Goal: Check status: Check status

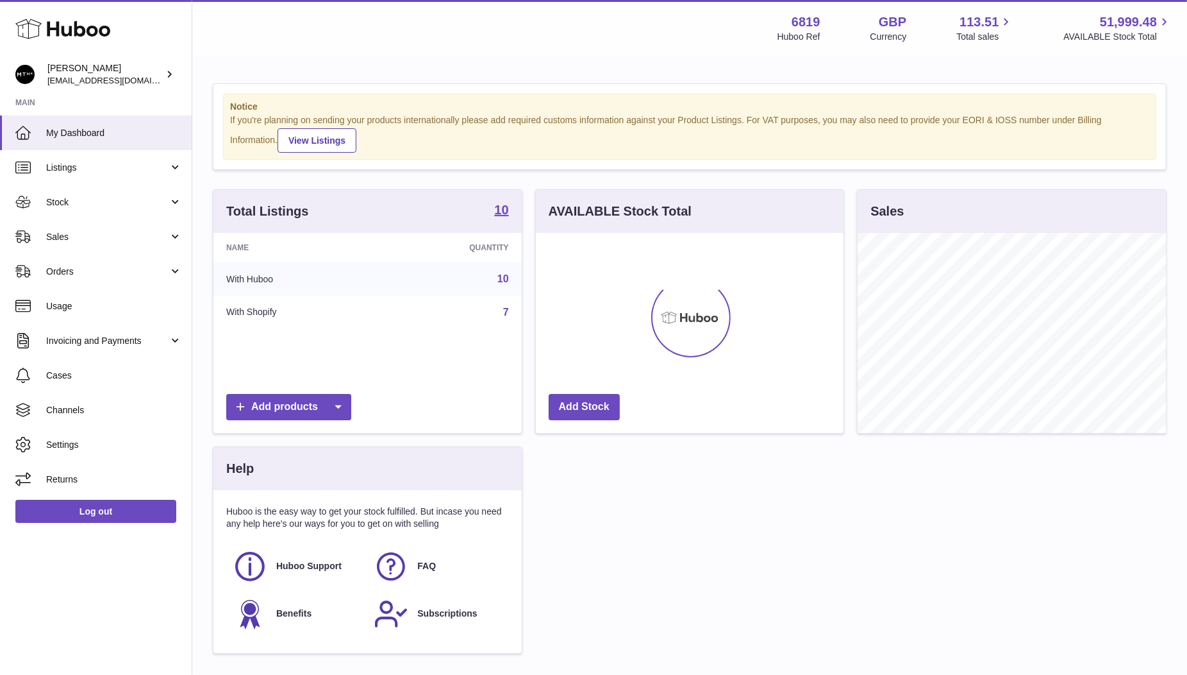
scroll to position [199, 308]
click at [80, 194] on link "Stock" at bounding box center [96, 202] width 192 height 35
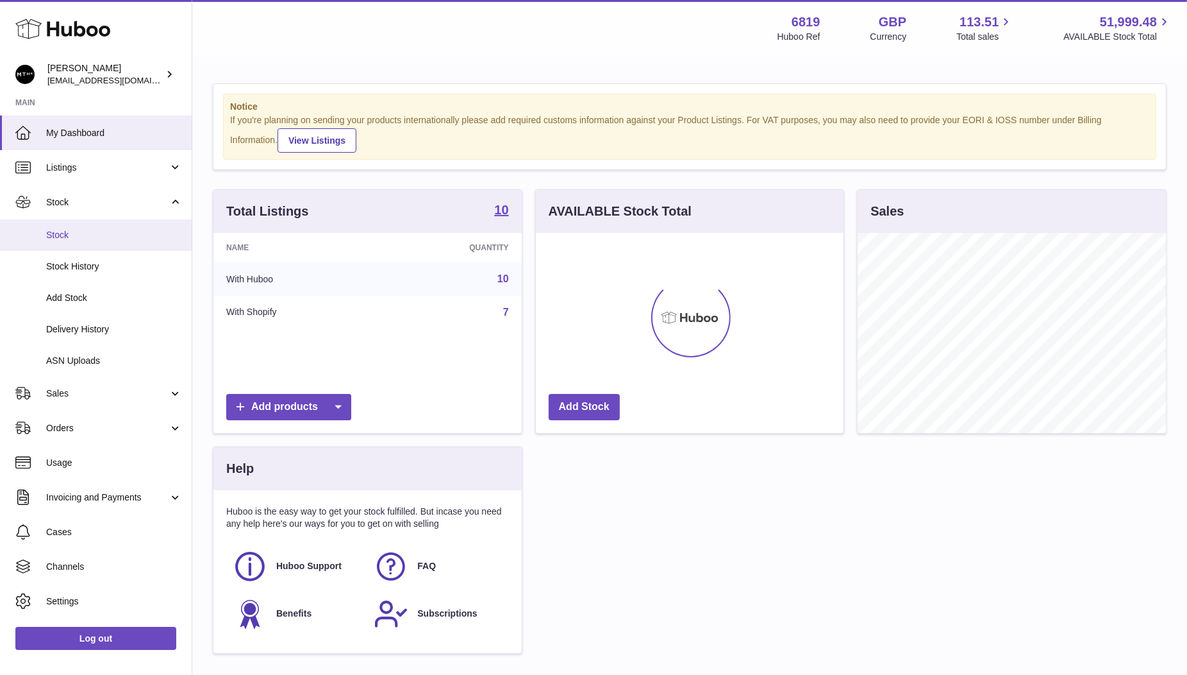
click at [61, 239] on span "Stock" at bounding box center [114, 235] width 136 height 12
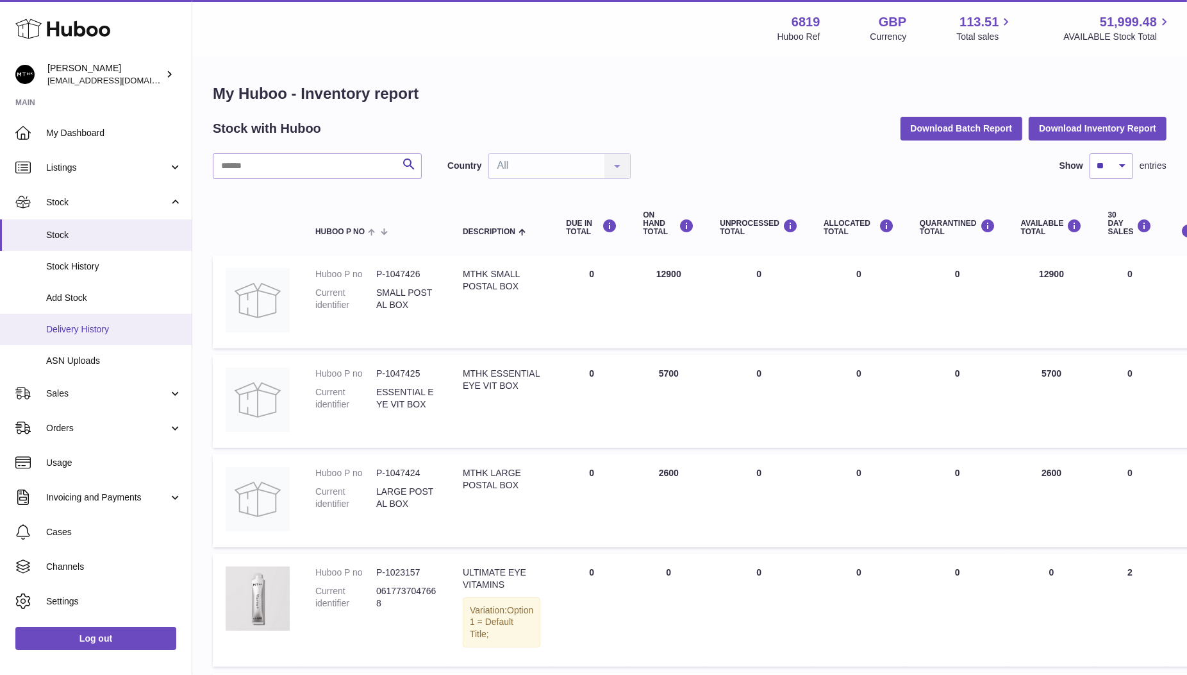
click at [77, 331] on span "Delivery History" at bounding box center [114, 329] width 136 height 12
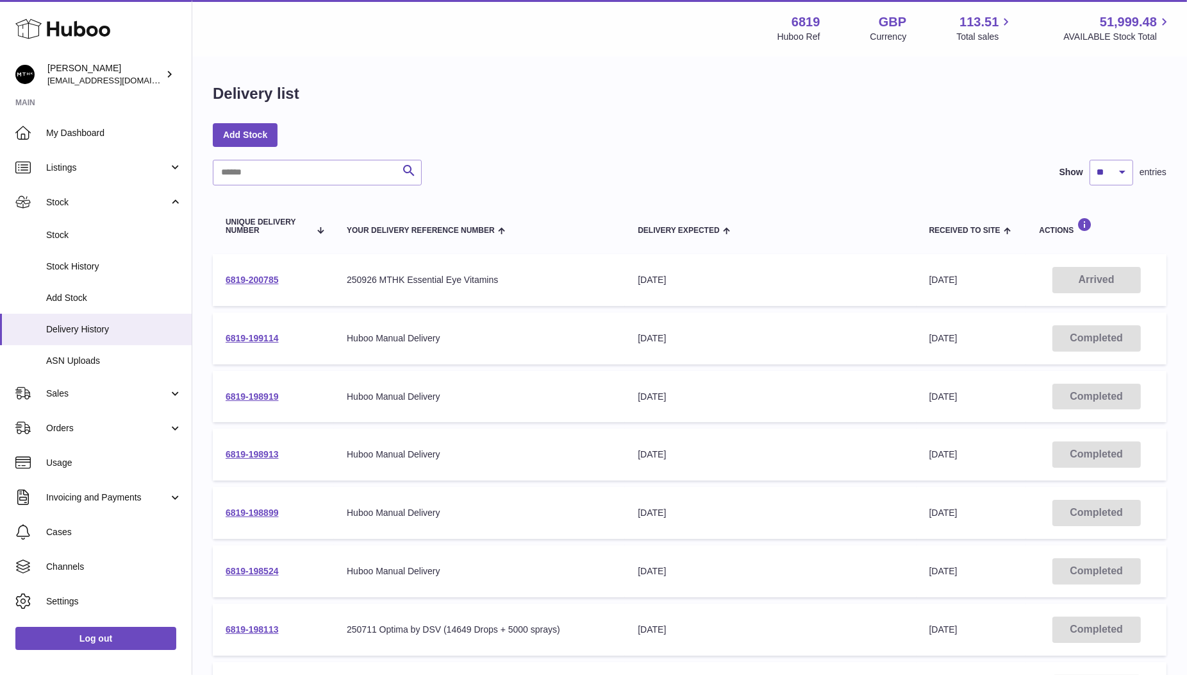
click at [283, 252] on table "Unique Delivery Number Your Delivery Reference Number Delivery Expected Receive…" at bounding box center [690, 517] width 954 height 638
click at [72, 534] on span "Cases" at bounding box center [114, 532] width 136 height 12
